Goal: Use online tool/utility: Utilize a website feature to perform a specific function

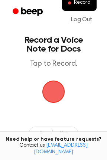
click at [54, 88] on span "button" at bounding box center [53, 91] width 35 height 35
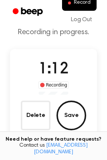
scroll to position [23, 0]
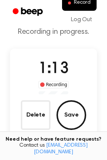
click at [36, 107] on button "Delete" at bounding box center [36, 115] width 30 height 30
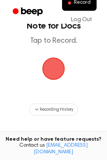
click at [58, 71] on span "button" at bounding box center [53, 69] width 40 height 40
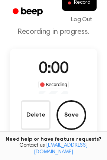
scroll to position [46, 0]
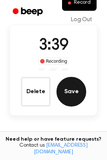
click at [74, 99] on button "Save" at bounding box center [71, 92] width 30 height 30
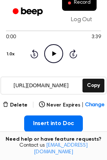
scroll to position [64, 0]
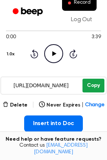
click at [91, 85] on button "Copy" at bounding box center [93, 86] width 22 height 14
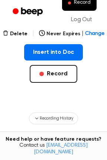
scroll to position [133, 0]
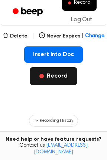
click at [48, 79] on button "Record" at bounding box center [53, 76] width 47 height 18
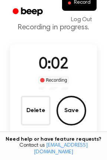
scroll to position [18, 0]
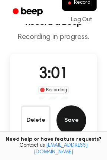
click at [69, 110] on button "Save" at bounding box center [71, 120] width 30 height 30
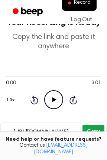
click at [99, 130] on button "Copy" at bounding box center [93, 132] width 22 height 14
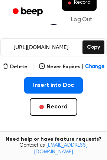
scroll to position [104, 0]
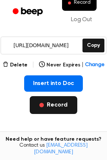
click at [46, 102] on button "Record" at bounding box center [53, 105] width 47 height 18
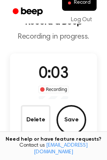
scroll to position [17, 0]
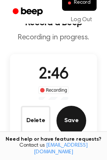
click at [61, 119] on button "Save" at bounding box center [71, 121] width 30 height 30
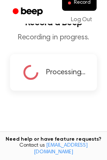
click at [30, 39] on p "Recording in progress." at bounding box center [53, 37] width 95 height 9
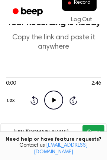
click at [92, 128] on button "Copy" at bounding box center [93, 132] width 22 height 14
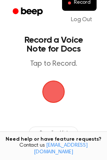
click at [56, 86] on span "button" at bounding box center [53, 91] width 27 height 27
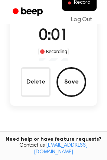
scroll to position [56, 0]
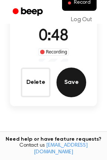
click at [61, 84] on button "Save" at bounding box center [71, 83] width 30 height 30
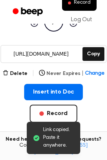
scroll to position [95, 0]
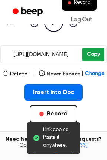
click at [88, 53] on button "Copy" at bounding box center [93, 55] width 22 height 14
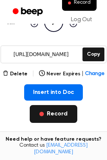
click at [62, 111] on button "Record" at bounding box center [53, 114] width 47 height 18
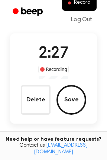
scroll to position [39, 0]
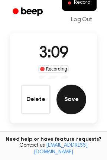
click at [70, 99] on button "Save" at bounding box center [71, 100] width 30 height 30
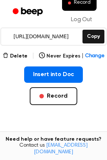
scroll to position [113, 0]
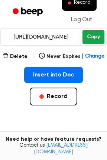
click at [95, 36] on button "Copy" at bounding box center [93, 37] width 22 height 14
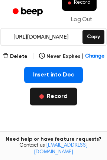
click at [50, 100] on button "Record" at bounding box center [53, 97] width 47 height 18
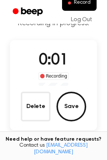
scroll to position [32, 0]
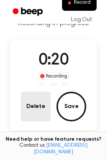
click at [44, 110] on button "Delete" at bounding box center [36, 107] width 30 height 30
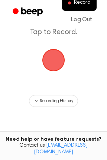
click at [56, 49] on span "button" at bounding box center [53, 60] width 35 height 35
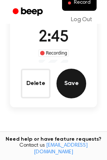
click at [70, 81] on button "Save" at bounding box center [71, 84] width 30 height 30
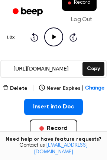
scroll to position [79, 0]
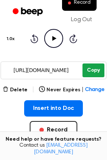
click at [88, 73] on button "Copy" at bounding box center [93, 70] width 22 height 14
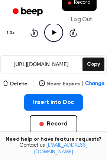
scroll to position [89, 0]
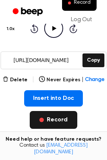
click at [56, 118] on button "Record" at bounding box center [53, 120] width 47 height 18
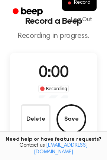
scroll to position [0, 0]
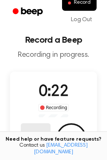
click at [36, 134] on button "Delete" at bounding box center [36, 138] width 30 height 30
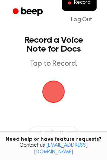
click at [51, 91] on span "button" at bounding box center [53, 92] width 23 height 23
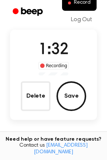
scroll to position [45, 0]
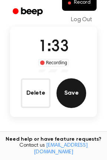
click at [74, 98] on button "Save" at bounding box center [71, 93] width 30 height 30
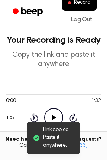
click at [95, 129] on div "0:00 1:32 1.0x Rewind 5 seconds Play Audio Skip 5 seconds" at bounding box center [53, 109] width 95 height 56
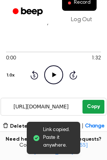
click at [95, 112] on button "Copy" at bounding box center [93, 107] width 22 height 14
click at [92, 105] on button "Copy" at bounding box center [93, 107] width 22 height 14
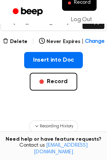
scroll to position [127, 0]
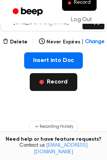
click at [53, 83] on button "Record" at bounding box center [53, 82] width 47 height 18
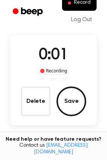
scroll to position [38, 0]
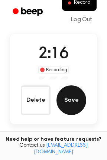
click at [66, 95] on button "Save" at bounding box center [71, 100] width 30 height 30
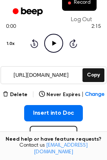
scroll to position [76, 0]
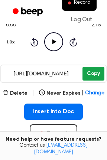
click at [92, 78] on button "Copy" at bounding box center [93, 74] width 22 height 14
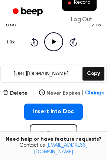
scroll to position [130, 0]
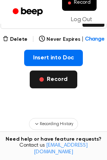
click at [55, 83] on button "Record" at bounding box center [53, 80] width 47 height 18
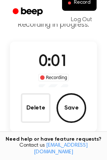
scroll to position [29, 0]
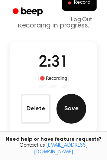
click at [69, 113] on button "Save" at bounding box center [71, 109] width 30 height 30
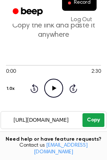
click at [89, 122] on button "Copy" at bounding box center [93, 120] width 22 height 14
